Goal: Navigation & Orientation: Find specific page/section

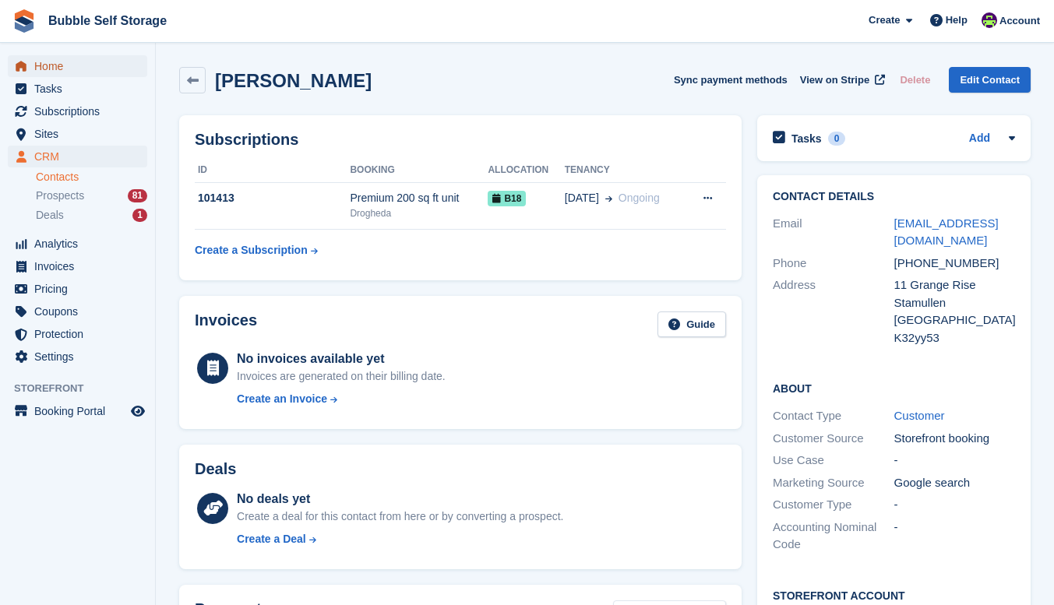
click at [64, 68] on span "Home" at bounding box center [80, 66] width 93 height 22
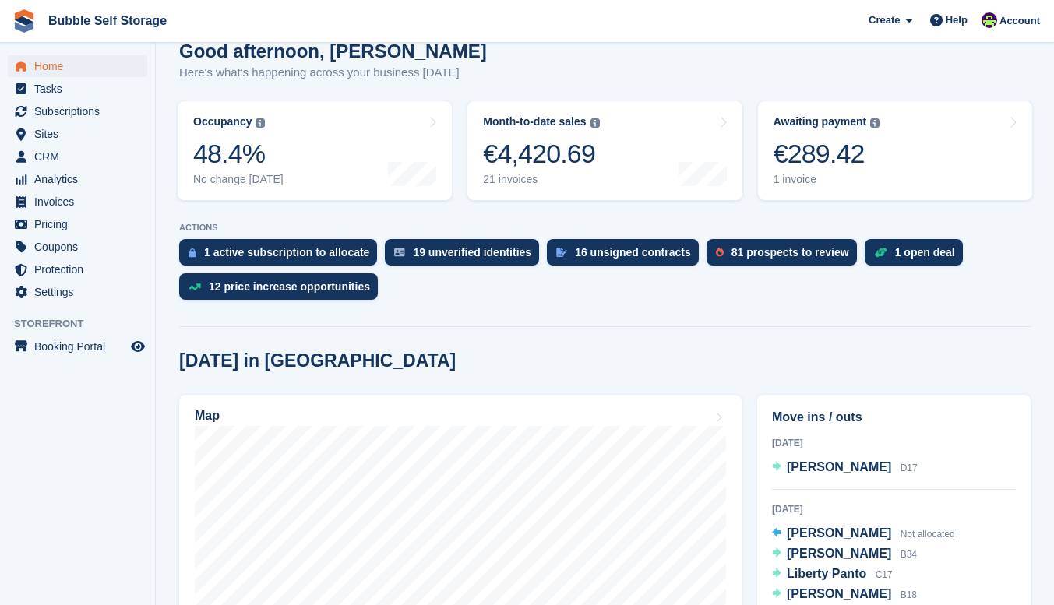
scroll to position [467, 0]
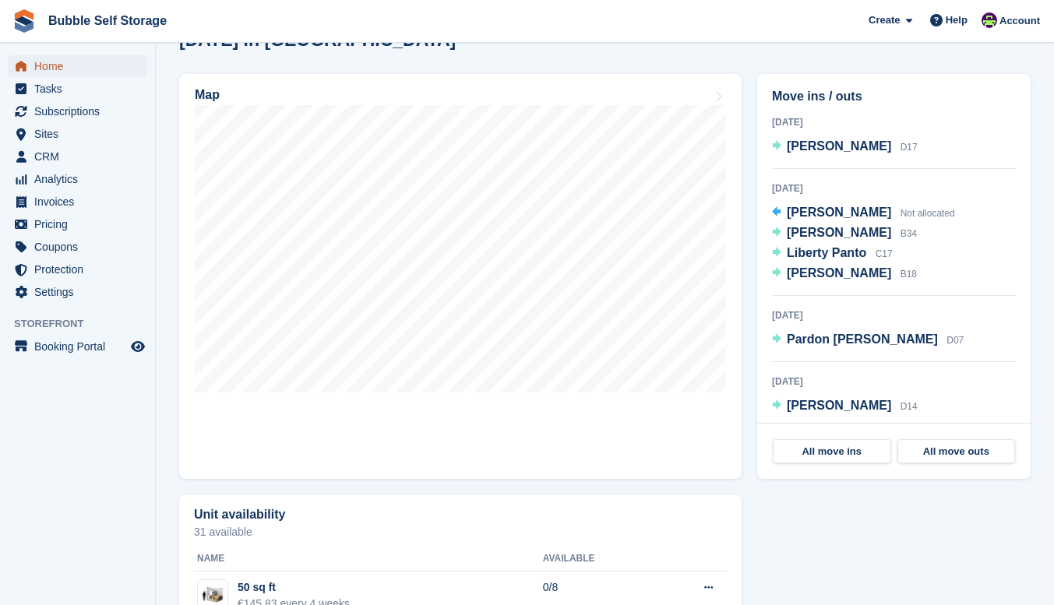
click at [60, 65] on span "Home" at bounding box center [80, 66] width 93 height 22
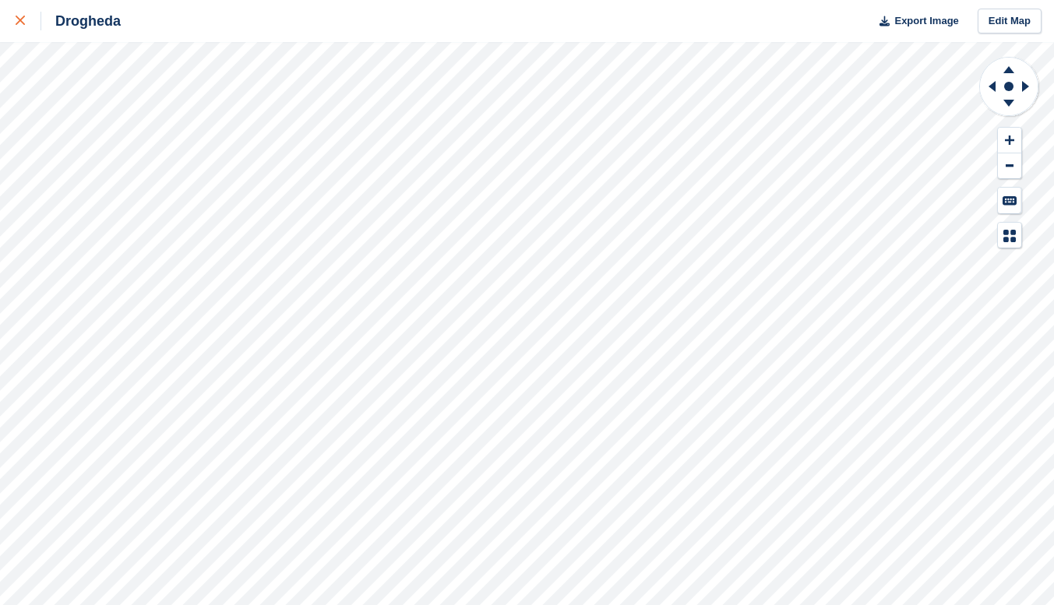
click at [23, 27] on div at bounding box center [29, 21] width 26 height 19
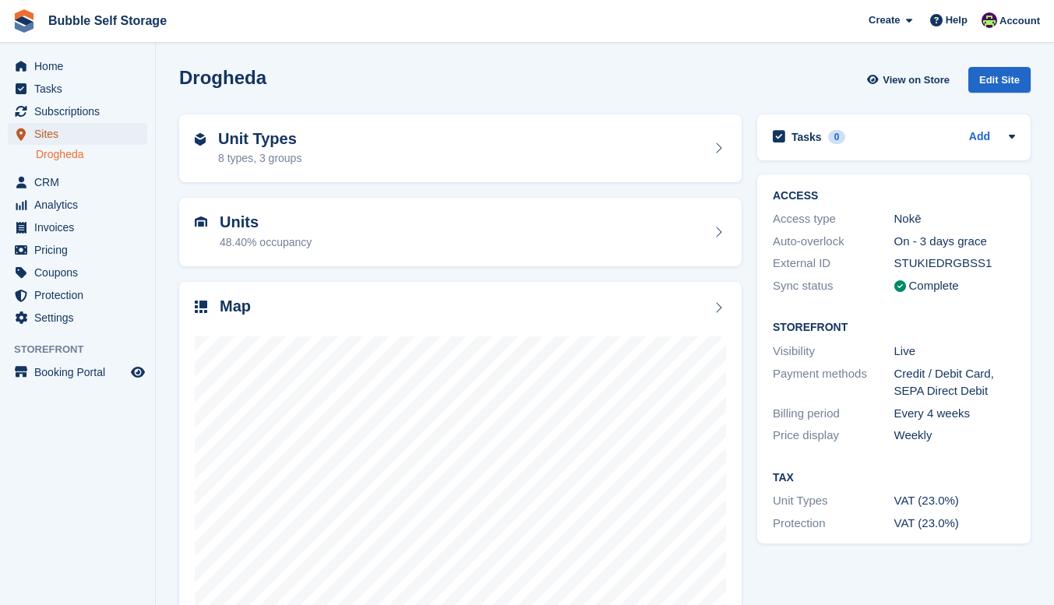
click at [43, 138] on span "Sites" at bounding box center [80, 134] width 93 height 22
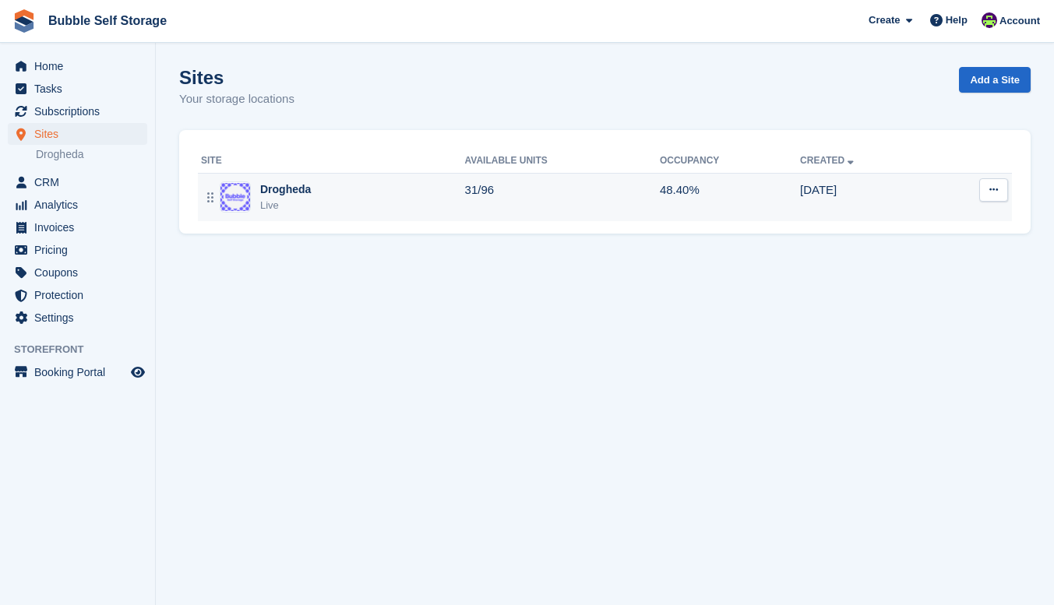
click at [241, 192] on img at bounding box center [235, 197] width 30 height 28
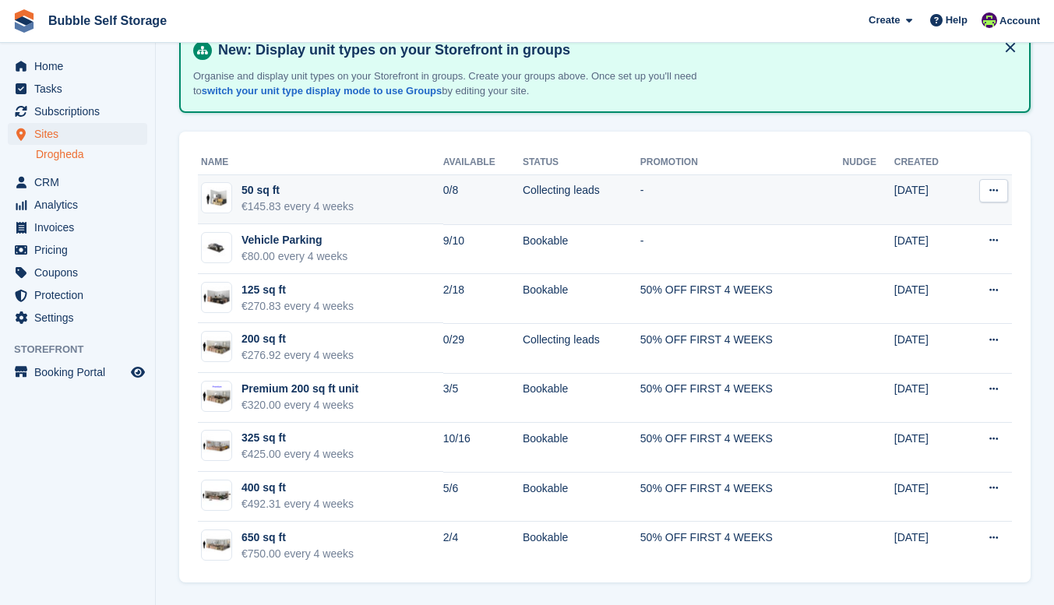
scroll to position [89, 0]
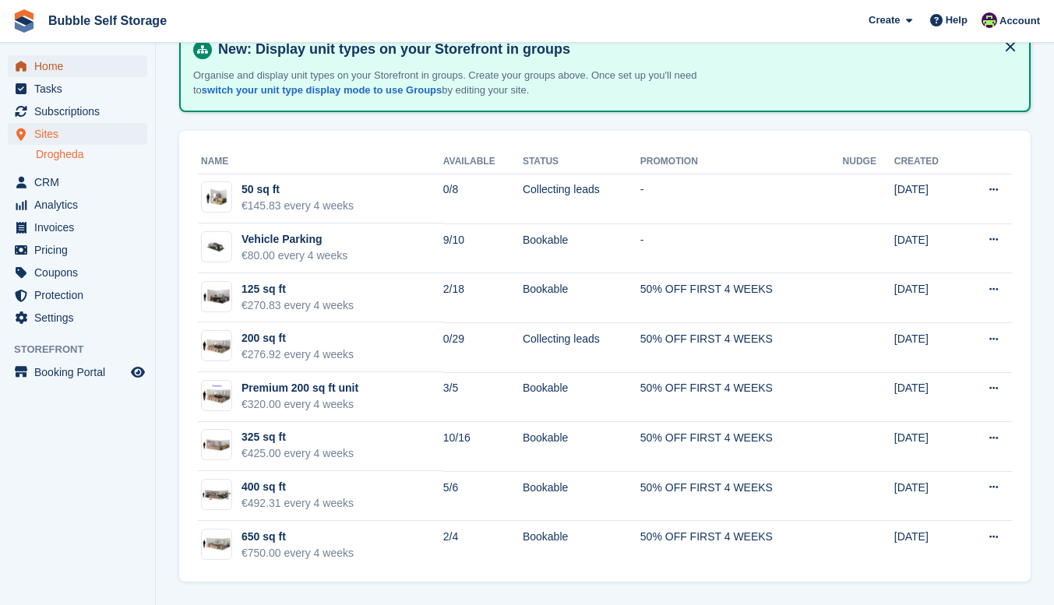
click at [11, 62] on link "Home" at bounding box center [77, 66] width 139 height 22
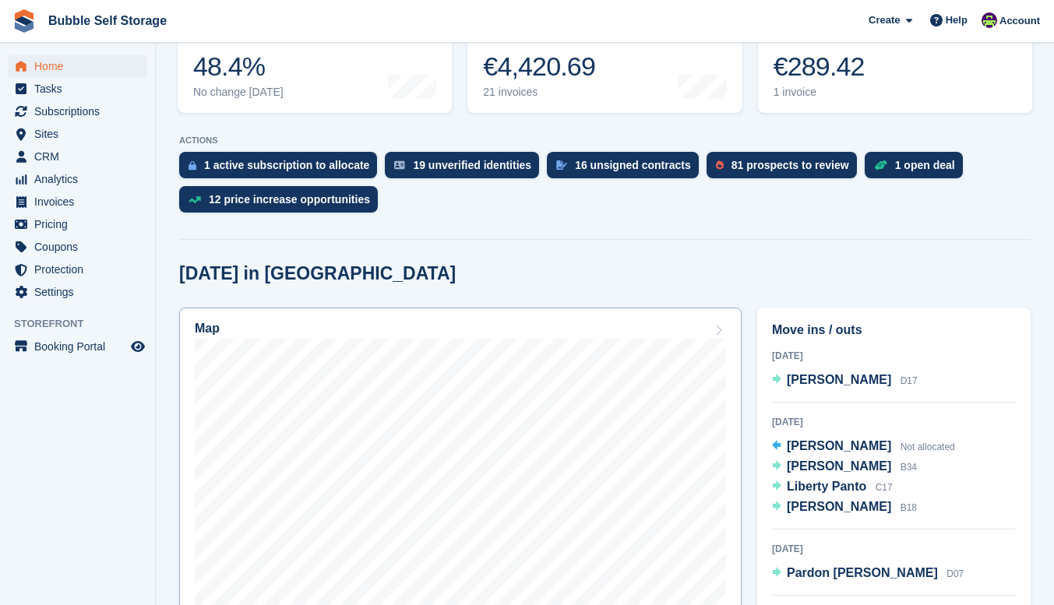
scroll to position [312, 0]
